Goal: Task Accomplishment & Management: Use online tool/utility

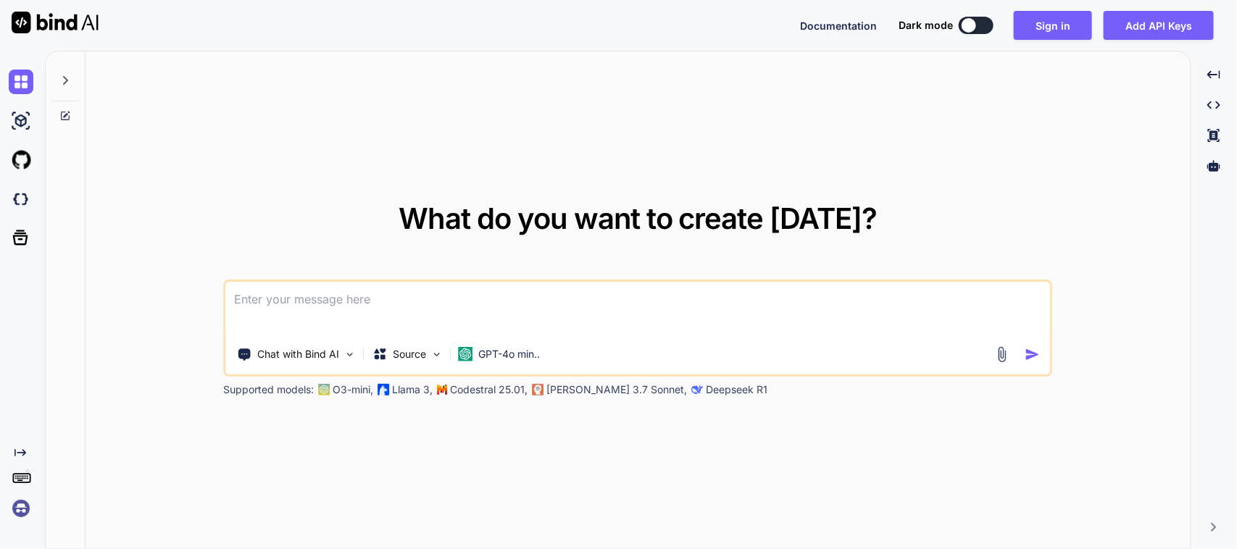
click at [409, 301] on textarea at bounding box center [638, 309] width 824 height 54
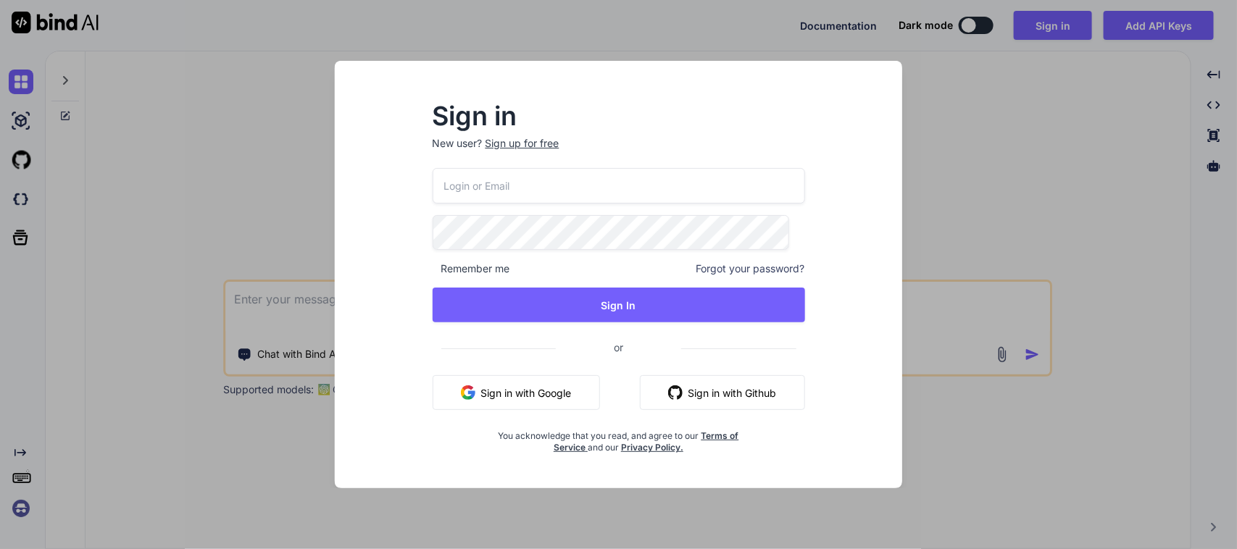
click at [559, 385] on button "Sign in with Google" at bounding box center [516, 392] width 167 height 35
click at [582, 396] on button "Sign in with Google" at bounding box center [516, 392] width 167 height 35
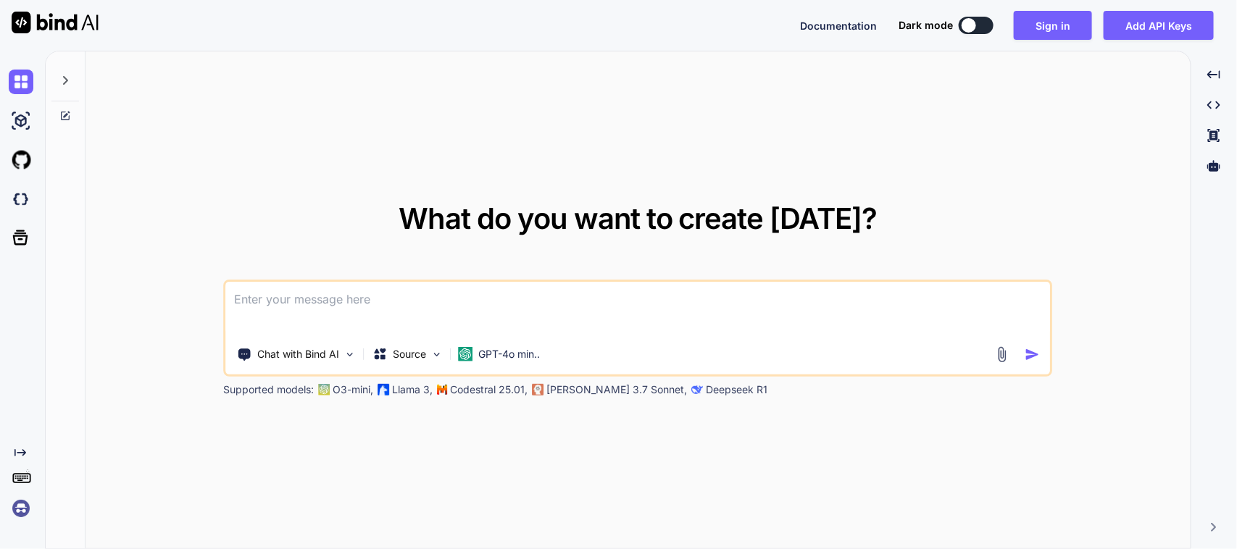
click at [464, 306] on textarea at bounding box center [638, 309] width 824 height 54
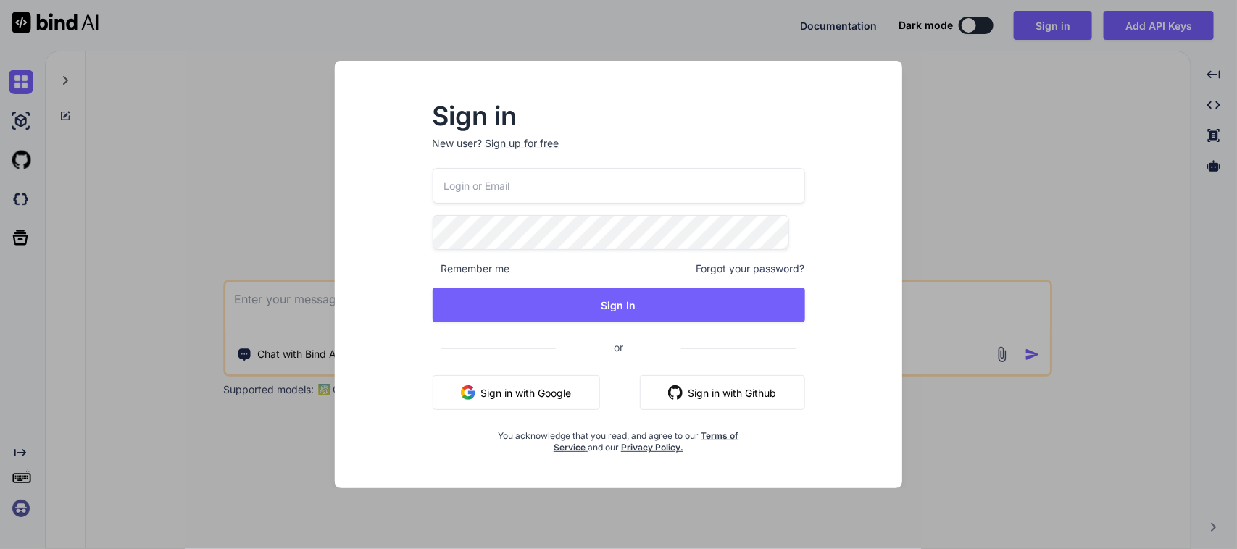
click at [497, 375] on div "Remember me Forgot your password? Sign In or Sign in with Google Sign in with G…" at bounding box center [619, 311] width 372 height 286
click at [504, 392] on button "Sign in with Google" at bounding box center [516, 392] width 167 height 35
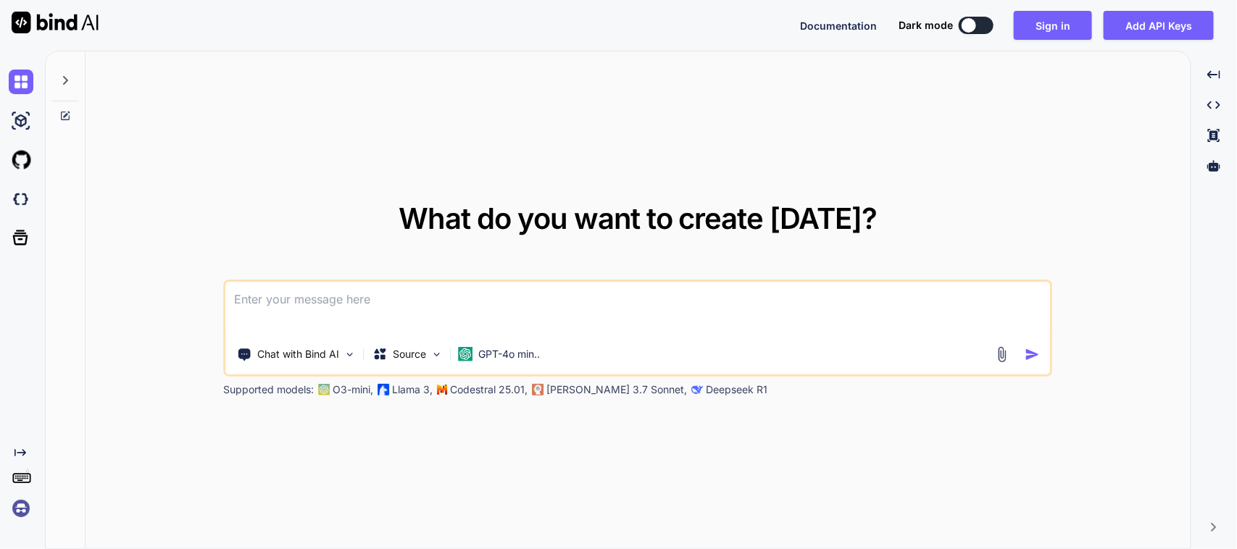
click at [359, 323] on textarea at bounding box center [638, 309] width 824 height 54
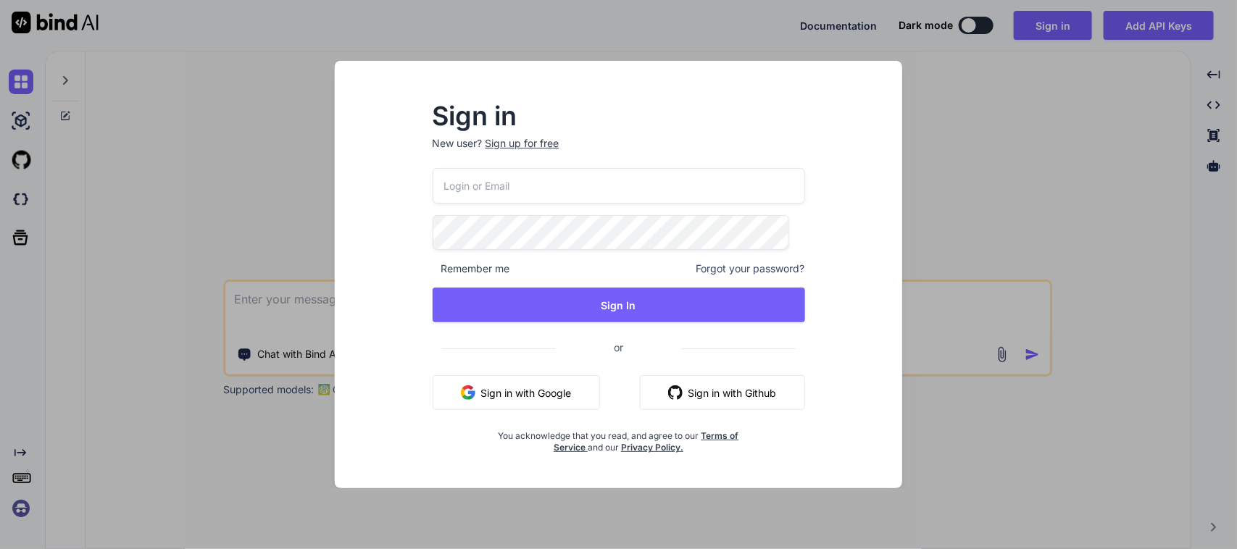
click at [513, 375] on button "Sign in with Google" at bounding box center [516, 392] width 167 height 35
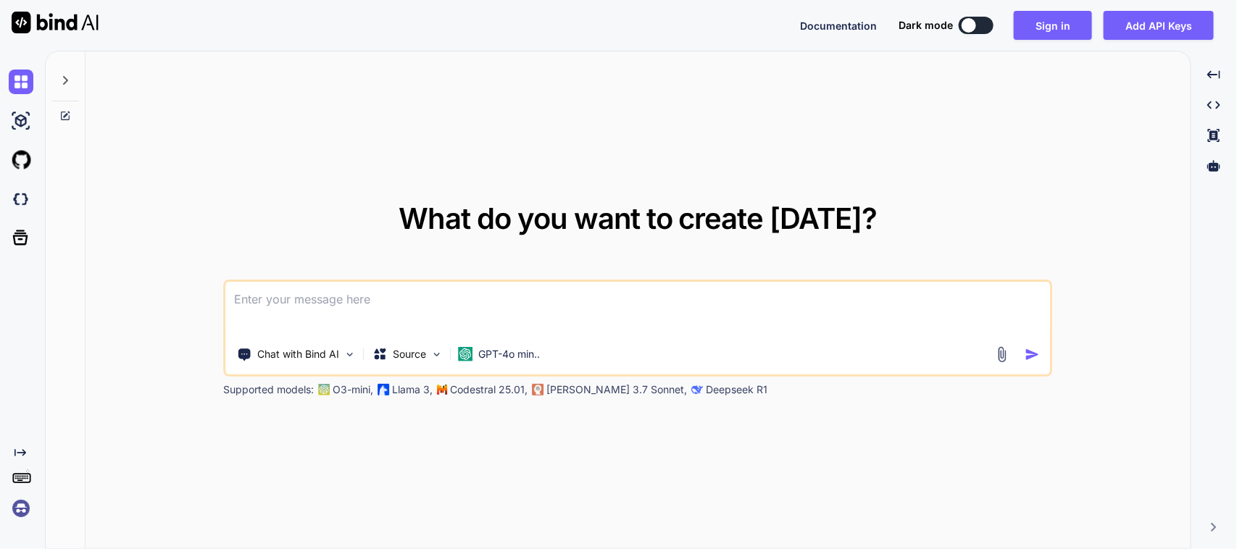
click at [370, 335] on textarea at bounding box center [638, 309] width 824 height 54
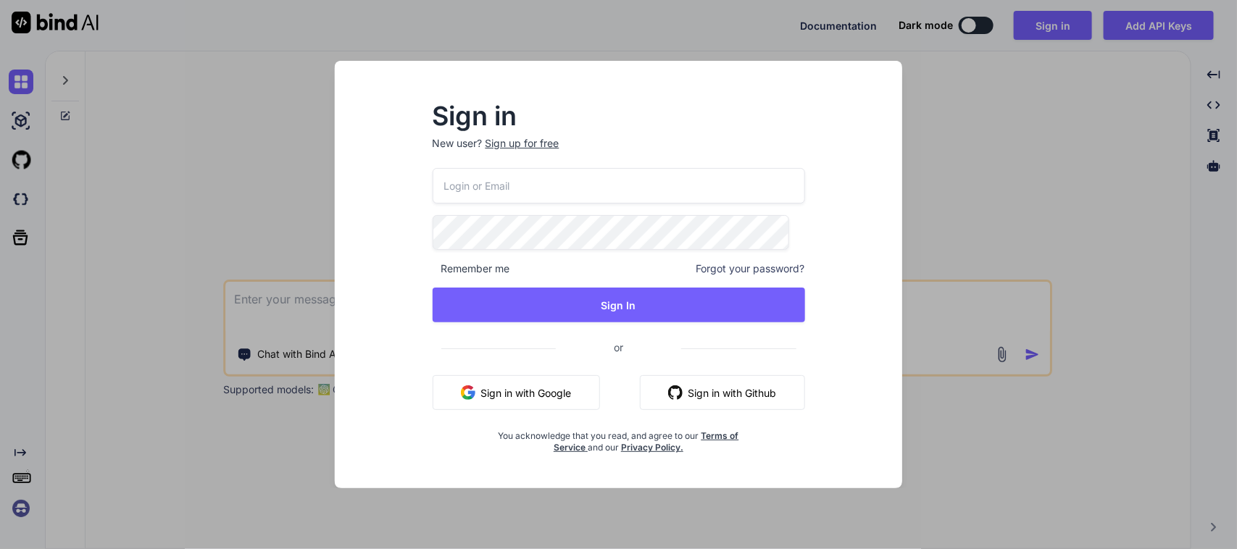
click at [508, 397] on button "Sign in with Google" at bounding box center [516, 392] width 167 height 35
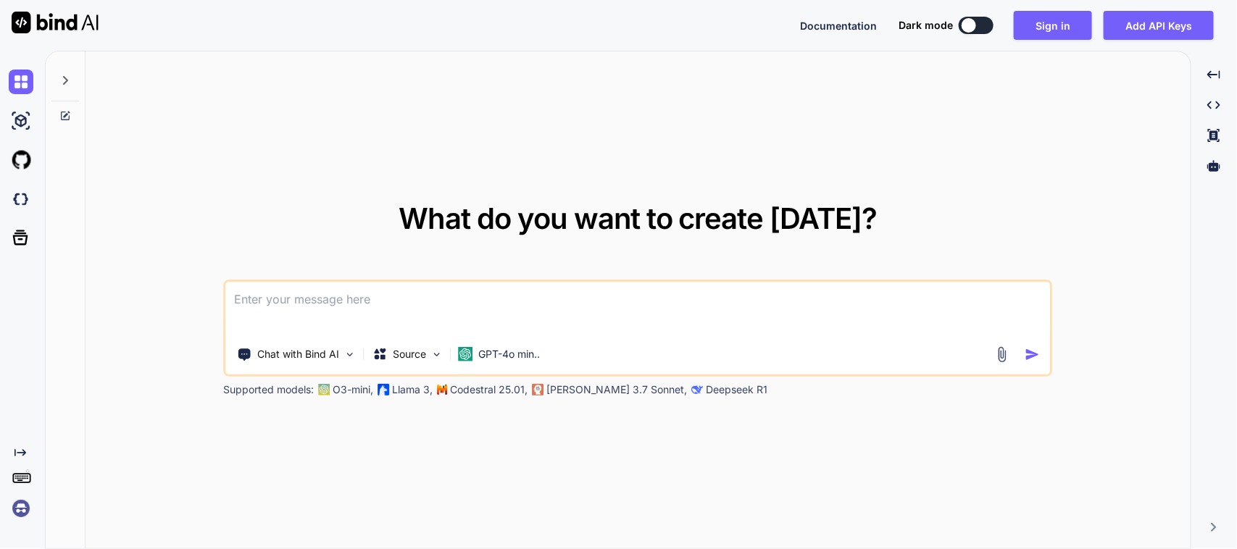
click at [382, 274] on div "What do you want to create [DATE]? Chat with Bind AI Source GPT-4o min.. Suppor…" at bounding box center [638, 300] width 828 height 193
click at [383, 296] on textarea at bounding box center [638, 309] width 824 height 54
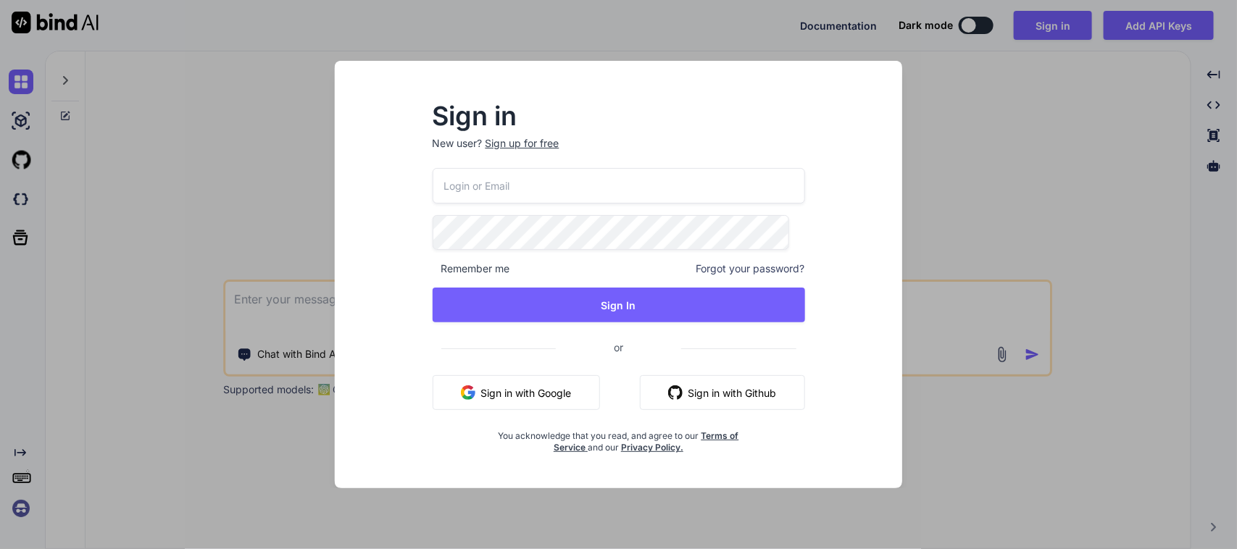
click at [580, 393] on button "Sign in with Google" at bounding box center [516, 392] width 167 height 35
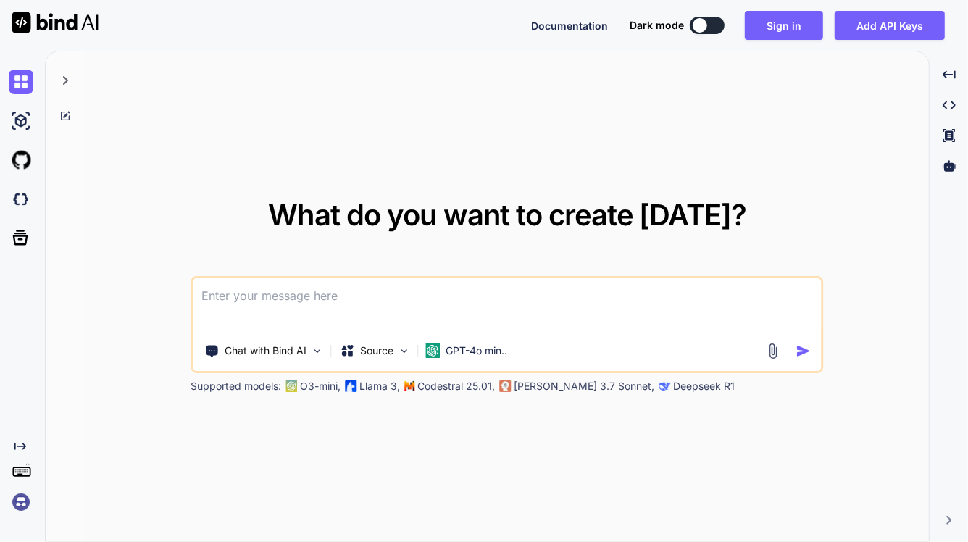
click at [299, 309] on textarea at bounding box center [507, 305] width 628 height 54
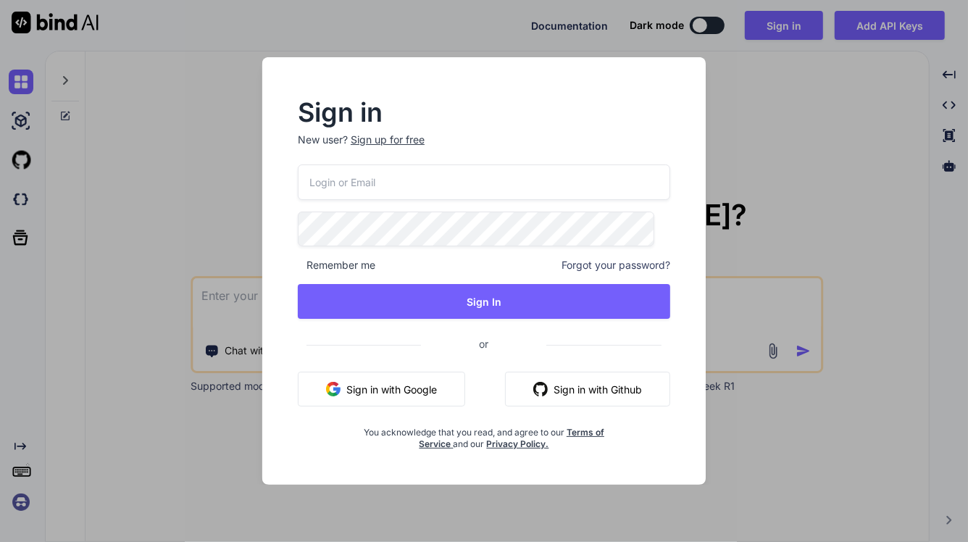
click at [366, 364] on div "Remember me Forgot your password? Sign In or Sign in with Google Sign in with G…" at bounding box center [484, 307] width 372 height 286
click at [373, 388] on button "Sign in with Google" at bounding box center [381, 389] width 167 height 35
click at [386, 379] on button "Sign in with Google" at bounding box center [381, 389] width 167 height 35
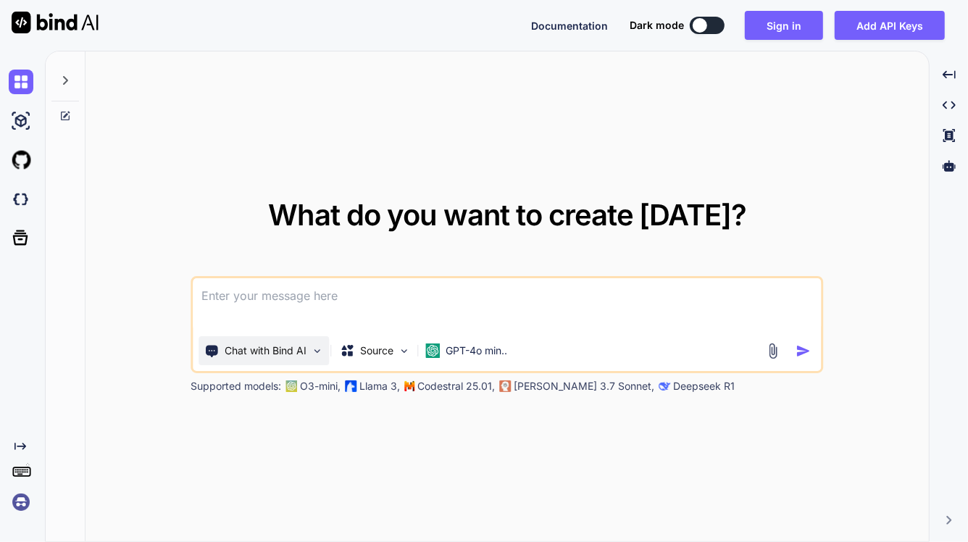
click at [312, 349] on img at bounding box center [318, 351] width 12 height 12
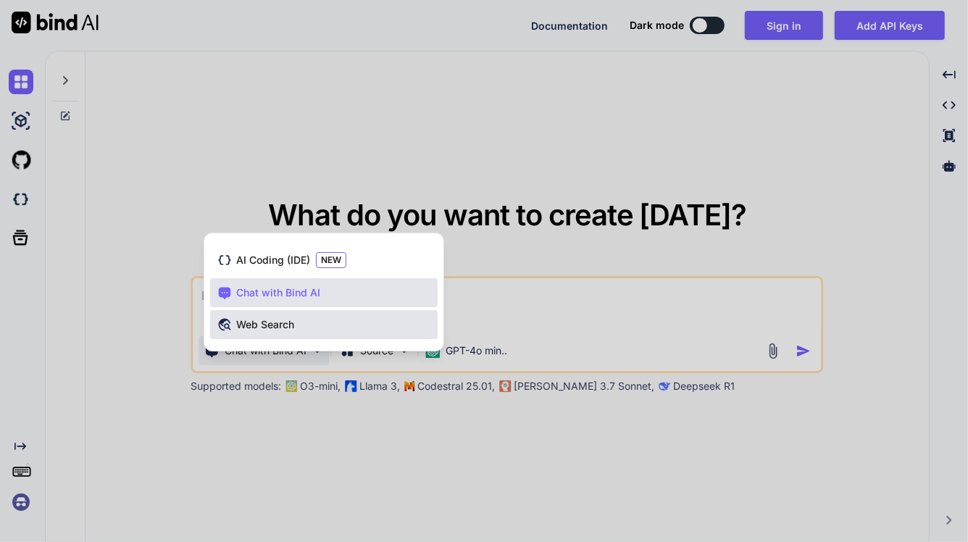
click at [290, 327] on div "Web Search" at bounding box center [324, 324] width 228 height 29
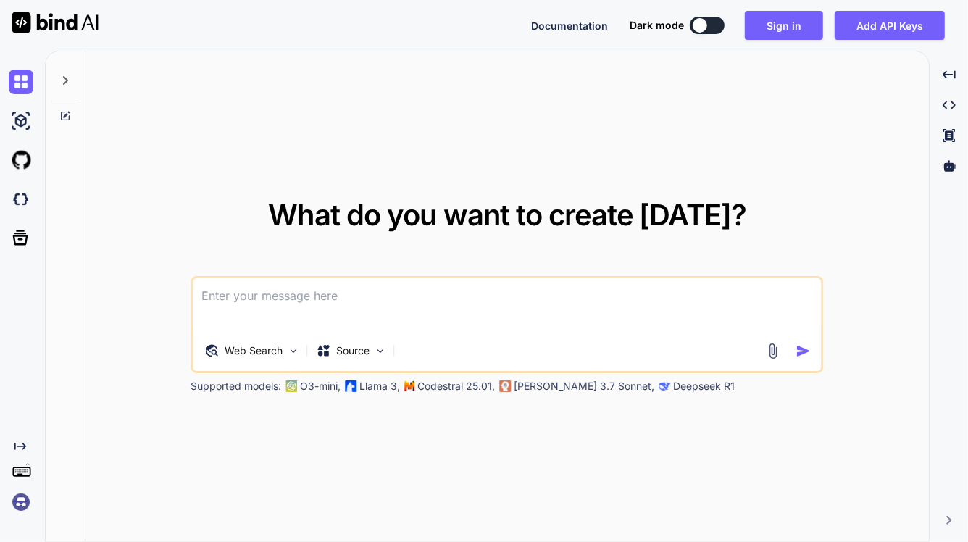
click at [306, 315] on textarea at bounding box center [507, 305] width 628 height 54
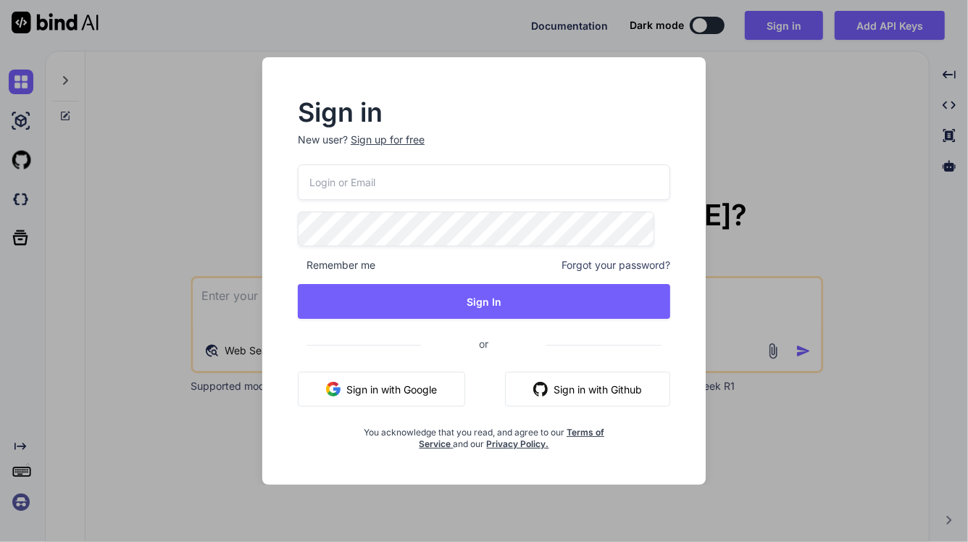
click at [374, 389] on button "Sign in with Google" at bounding box center [381, 389] width 167 height 35
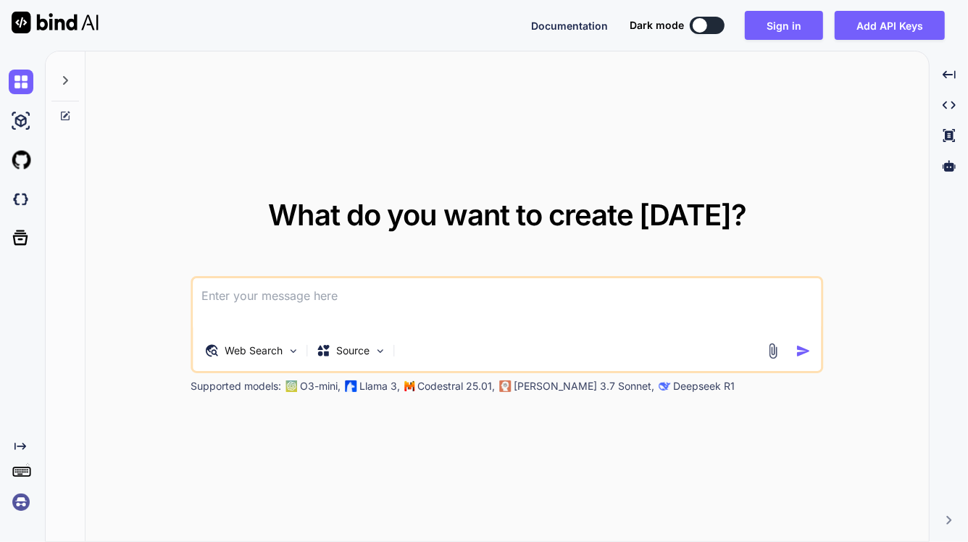
click at [346, 383] on img at bounding box center [352, 386] width 12 height 12
click at [360, 384] on p "Llama 3," at bounding box center [380, 386] width 41 height 14
click at [314, 384] on p "O3-mini," at bounding box center [321, 386] width 41 height 14
click at [360, 388] on p "Llama 3," at bounding box center [380, 386] width 41 height 14
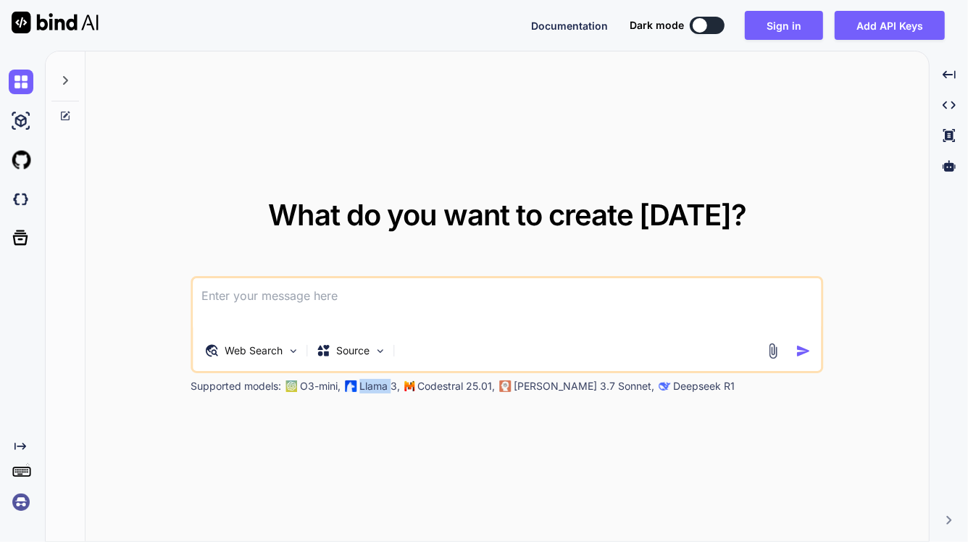
click at [360, 388] on p "Llama 3," at bounding box center [380, 386] width 41 height 14
click at [422, 392] on p "Codestral 25.01," at bounding box center [457, 386] width 78 height 14
drag, startPoint x: 422, startPoint y: 392, endPoint x: 493, endPoint y: 389, distance: 71.1
click at [424, 392] on p "Codestral 25.01," at bounding box center [457, 386] width 78 height 14
click at [514, 388] on p "[PERSON_NAME] 3.7 Sonnet," at bounding box center [584, 386] width 141 height 14
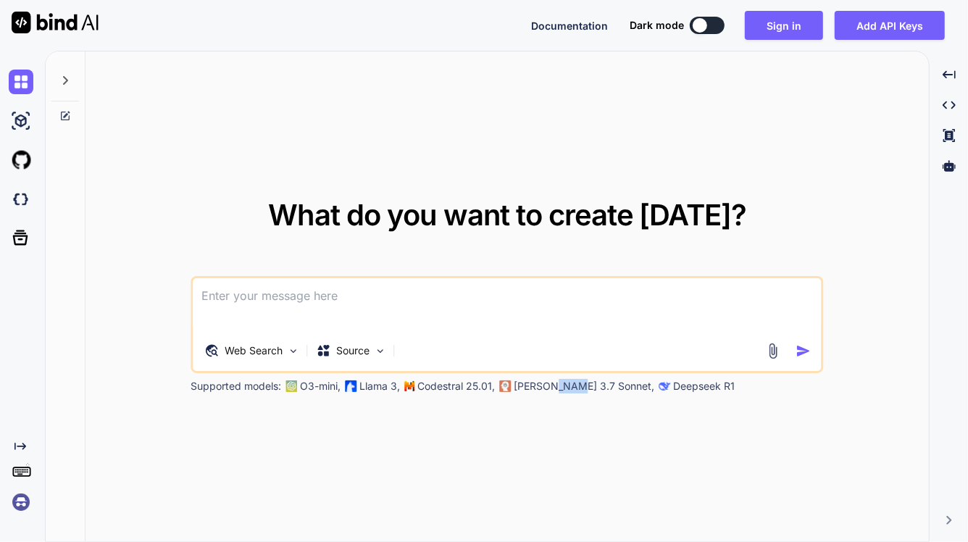
click at [514, 388] on p "[PERSON_NAME] 3.7 Sonnet," at bounding box center [584, 386] width 141 height 14
click at [674, 392] on p "Deepseek R1" at bounding box center [705, 386] width 62 height 14
click at [674, 380] on p "Deepseek R1" at bounding box center [705, 386] width 62 height 14
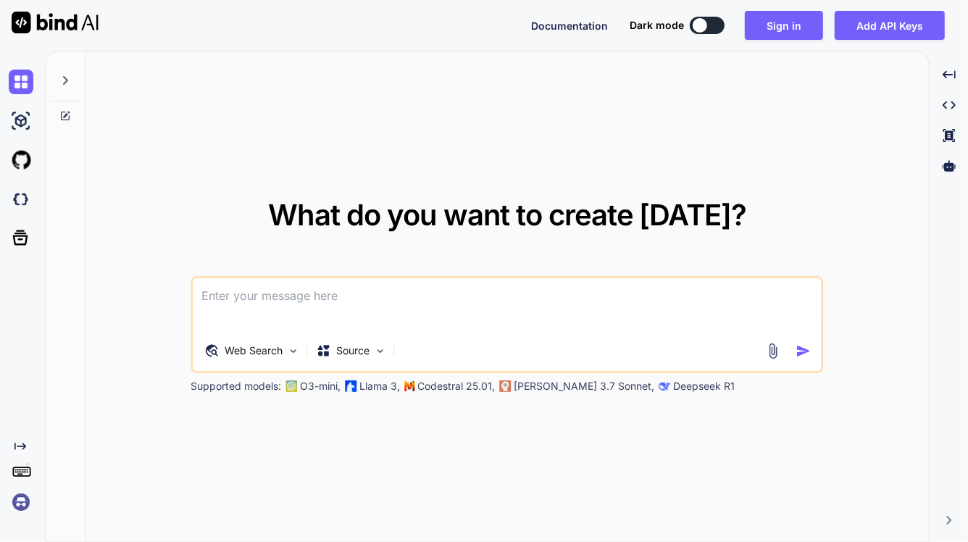
click at [457, 327] on textarea at bounding box center [507, 305] width 628 height 54
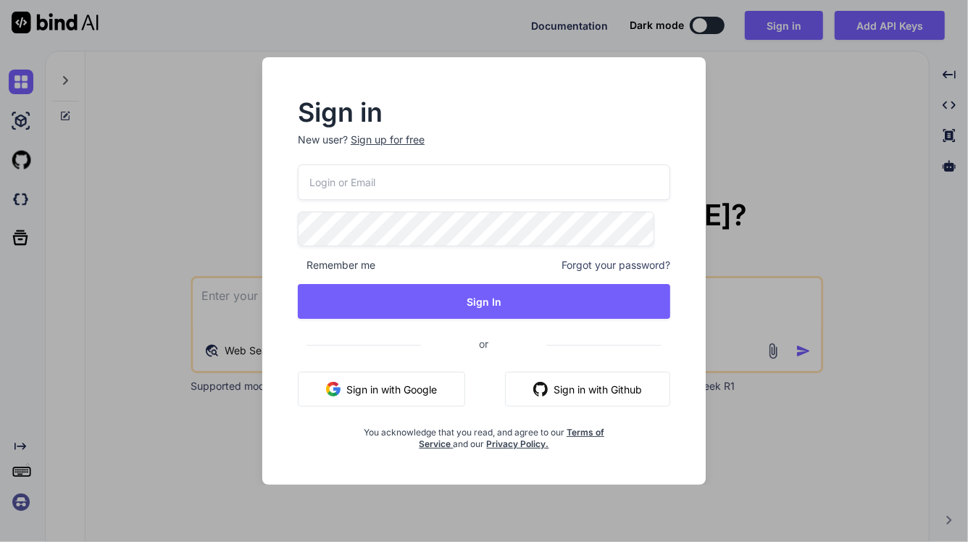
drag, startPoint x: 582, startPoint y: 276, endPoint x: 596, endPoint y: 258, distance: 22.8
click at [588, 270] on div "Remember me Forgot your password? Sign In or Sign in with Google Sign in with G…" at bounding box center [484, 307] width 372 height 286
click at [596, 258] on span "Forgot your password?" at bounding box center [616, 265] width 109 height 14
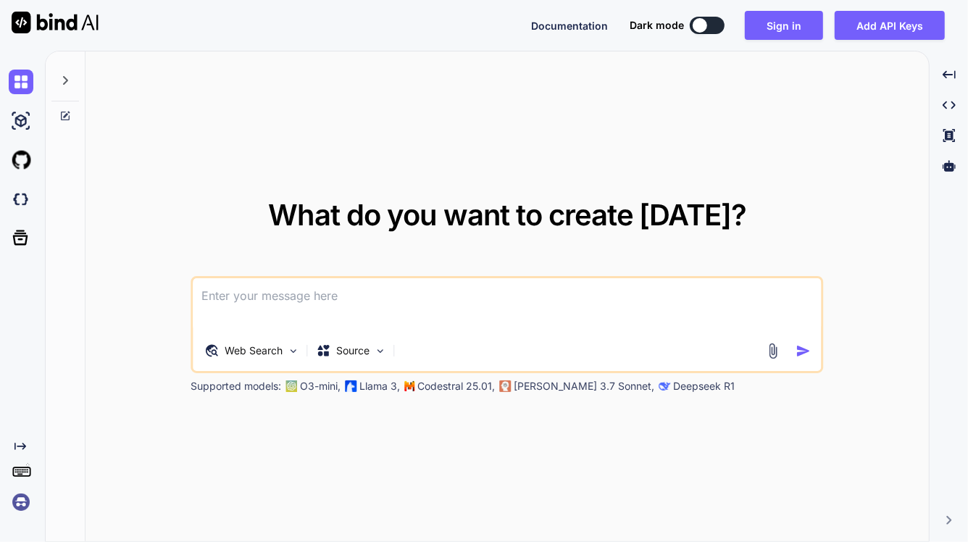
click at [461, 325] on div "What do you want to create today? Web Search Source Supported models: O3-mini, …" at bounding box center [506, 296] width 923 height 491
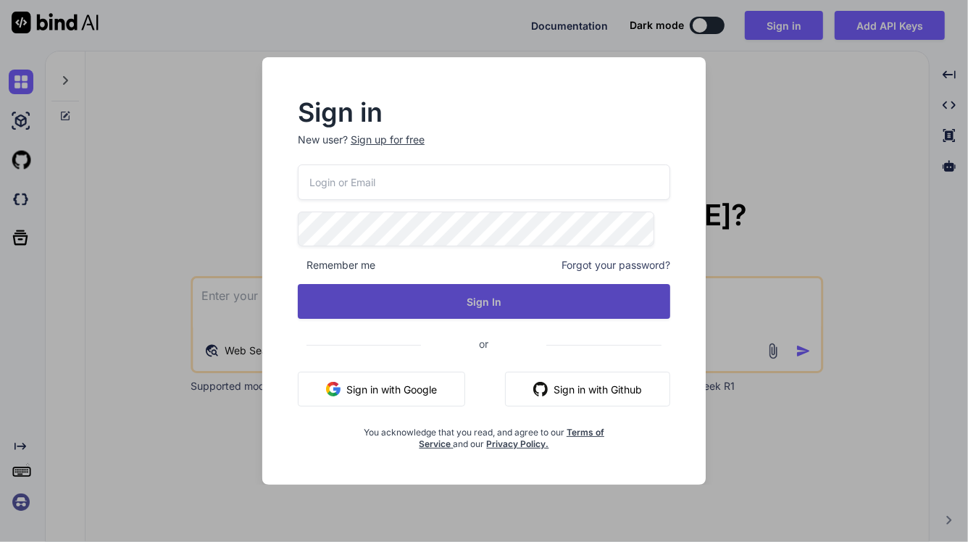
click at [533, 299] on button "Sign In" at bounding box center [484, 301] width 372 height 35
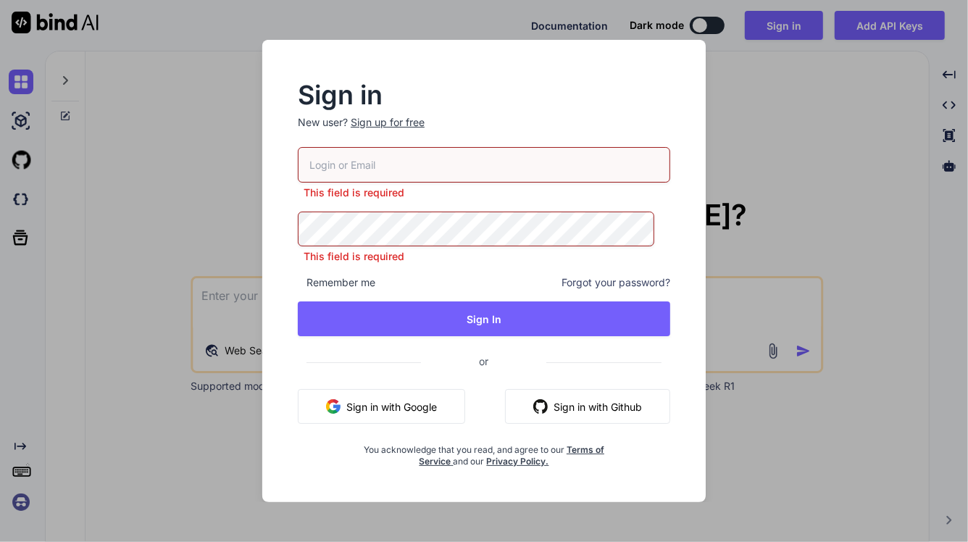
click at [412, 165] on input "email" at bounding box center [484, 165] width 372 height 36
click at [406, 111] on div "Sign in New user? Sign up for free" at bounding box center [484, 115] width 372 height 64
click at [401, 125] on div "Sign up for free" at bounding box center [388, 122] width 74 height 14
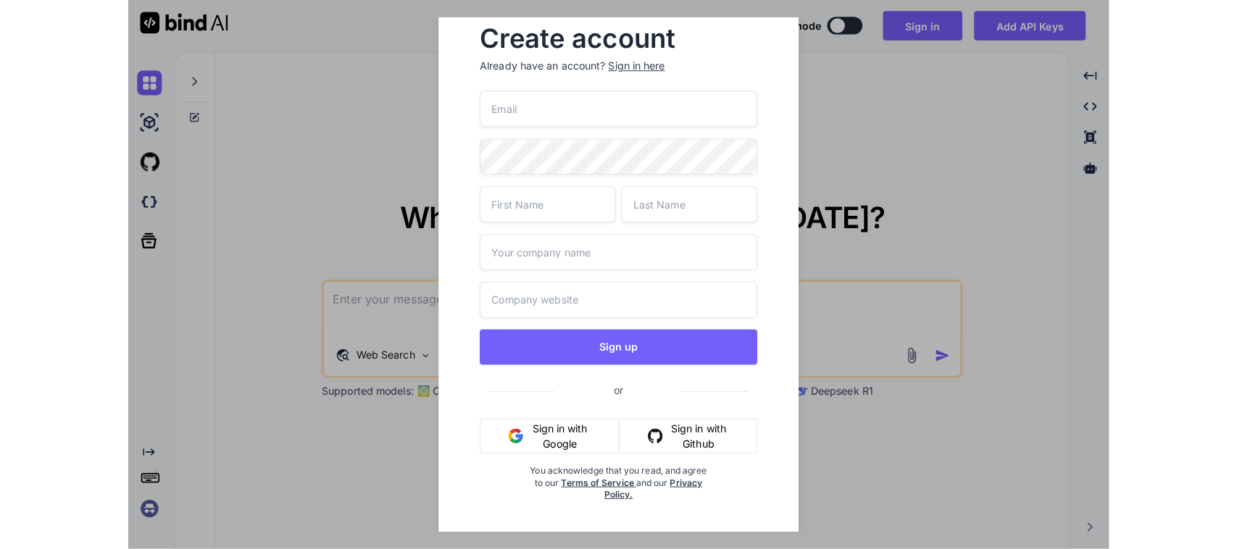
scroll to position [18, 0]
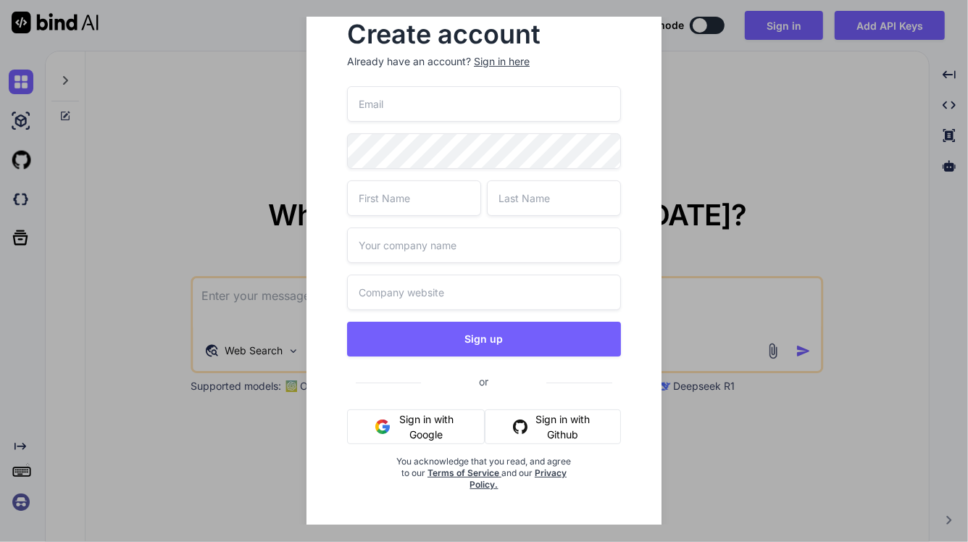
click at [431, 430] on button "Sign in with Google" at bounding box center [416, 426] width 138 height 35
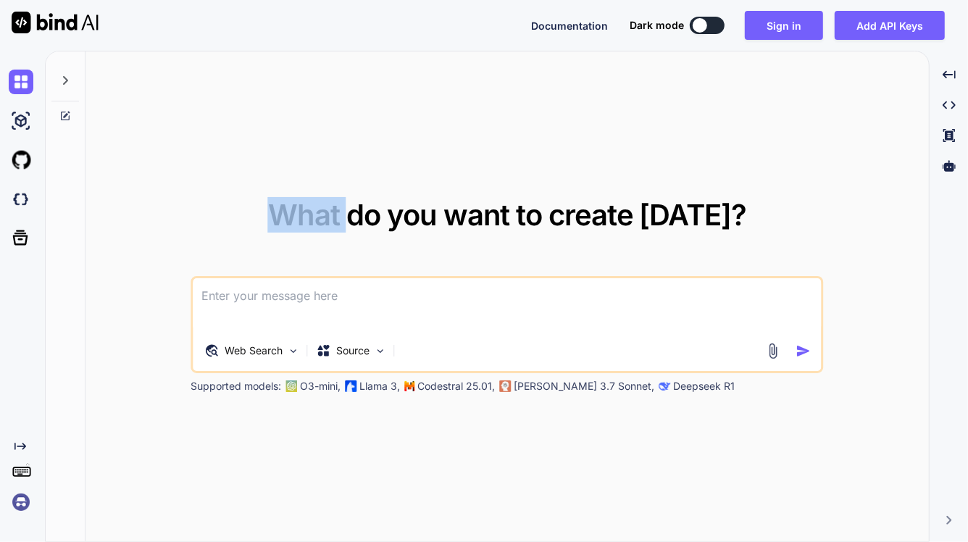
click at [431, 430] on div "What do you want to create today? Web Search Source Supported models: O3-mini, …" at bounding box center [506, 296] width 843 height 491
click at [447, 261] on div "What do you want to create today? Web Search Source Supported models: O3-mini, …" at bounding box center [507, 297] width 633 height 193
click at [442, 280] on textarea at bounding box center [507, 305] width 628 height 54
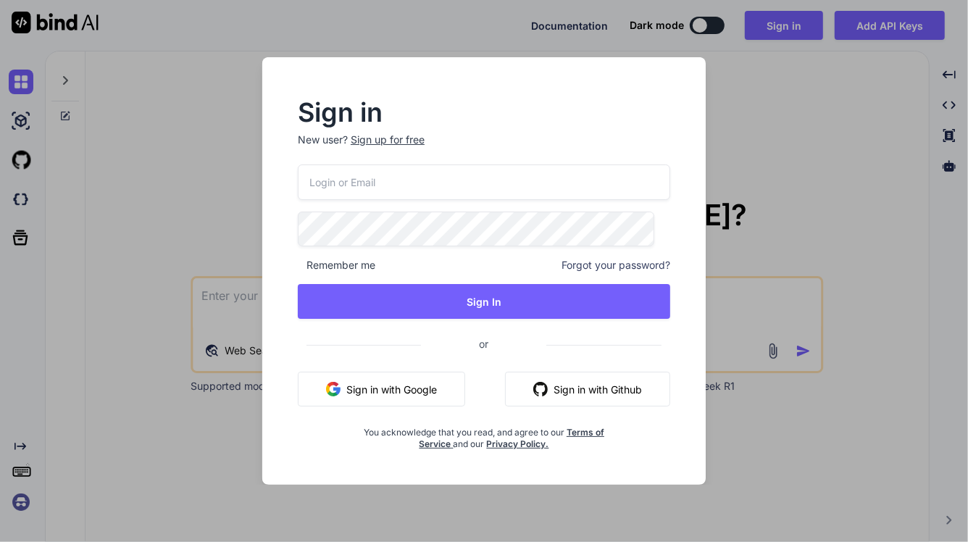
click at [371, 386] on button "Sign in with Google" at bounding box center [381, 389] width 167 height 35
click at [372, 388] on button "Sign in with Google" at bounding box center [381, 389] width 167 height 35
